Goal: Browse casually

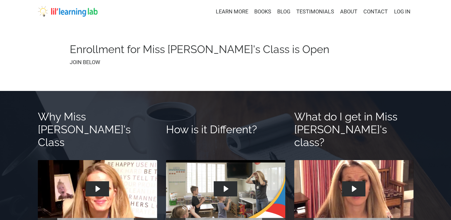
click at [61, 13] on img at bounding box center [68, 11] width 60 height 11
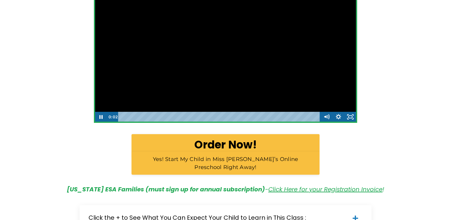
scroll to position [209, 0]
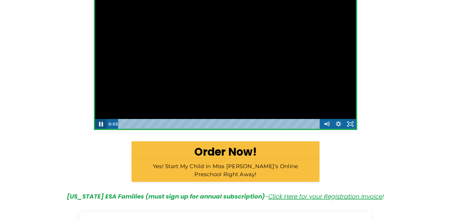
click at [101, 123] on icon "Pause" at bounding box center [101, 124] width 14 height 12
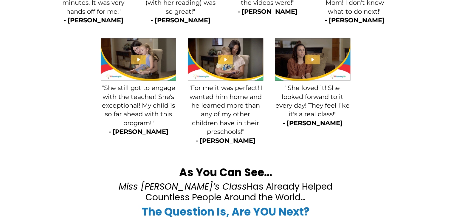
scroll to position [1193, 0]
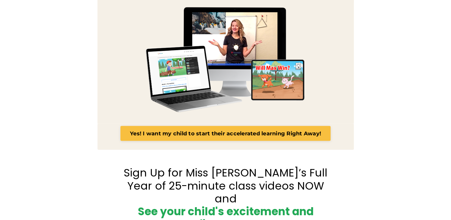
drag, startPoint x: 448, startPoint y: 111, endPoint x: 448, endPoint y: 117, distance: 6.3
click at [448, 120] on div at bounding box center [225, 21] width 451 height 269
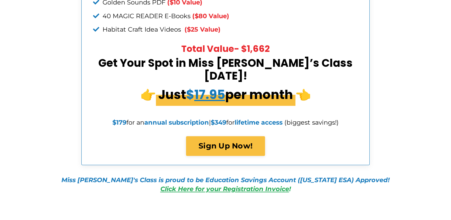
scroll to position [2337, 0]
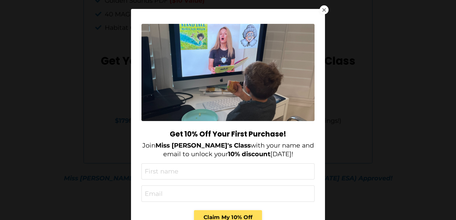
click at [322, 11] on div at bounding box center [323, 9] width 9 height 9
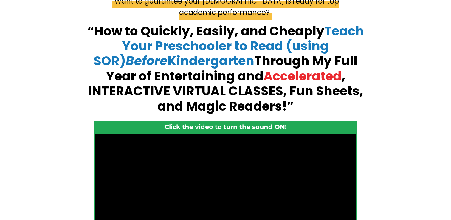
scroll to position [0, 0]
